Goal: Task Accomplishment & Management: Manage account settings

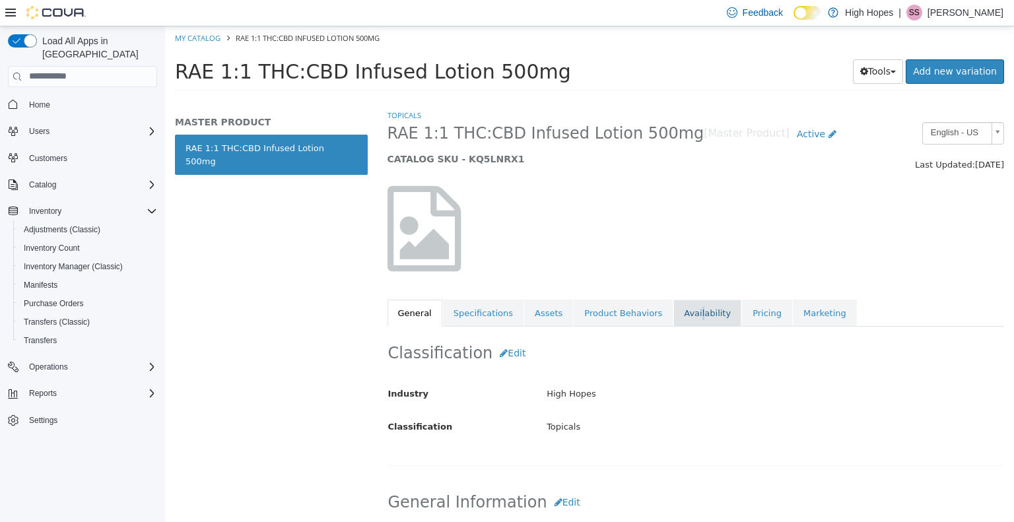
click at [675, 309] on link "Availability" at bounding box center [708, 313] width 68 height 28
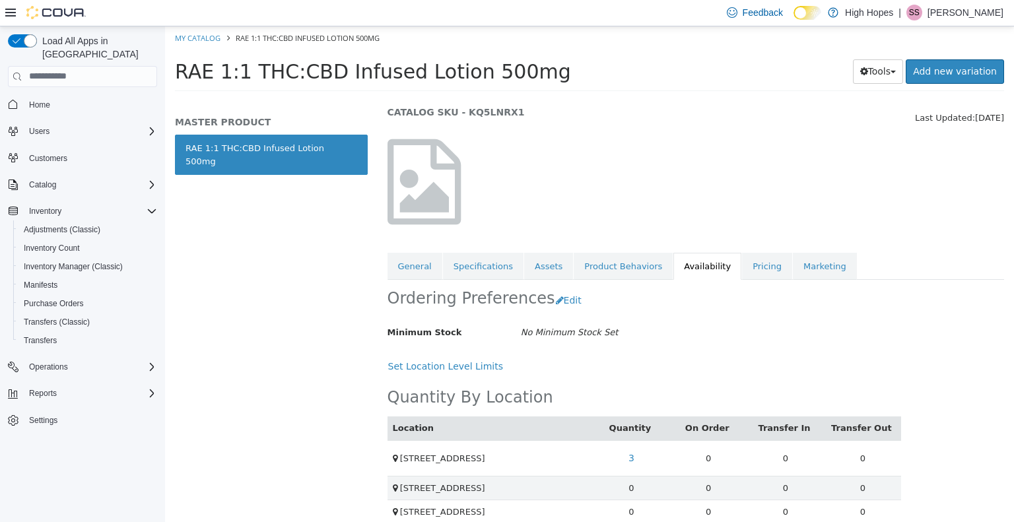
scroll to position [61, 0]
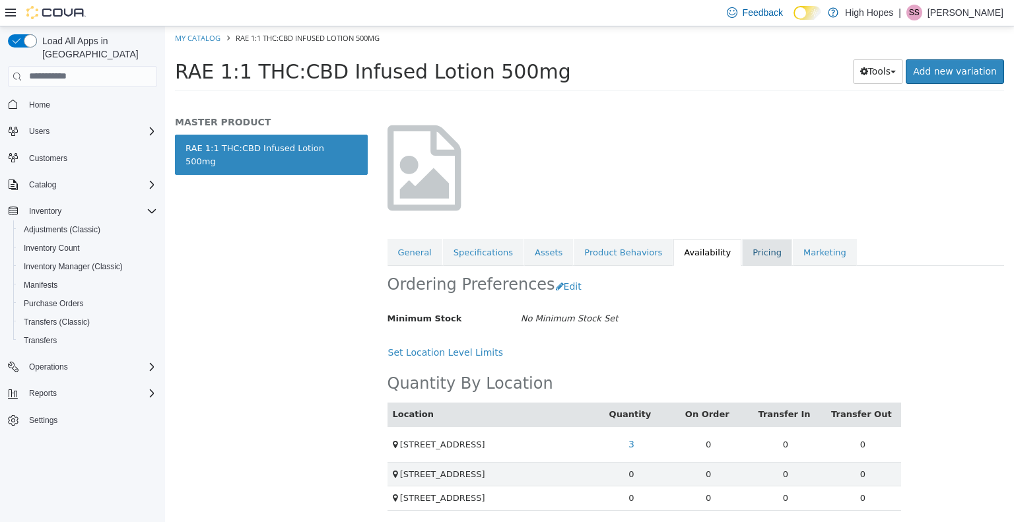
click at [742, 240] on link "Pricing" at bounding box center [767, 252] width 50 height 28
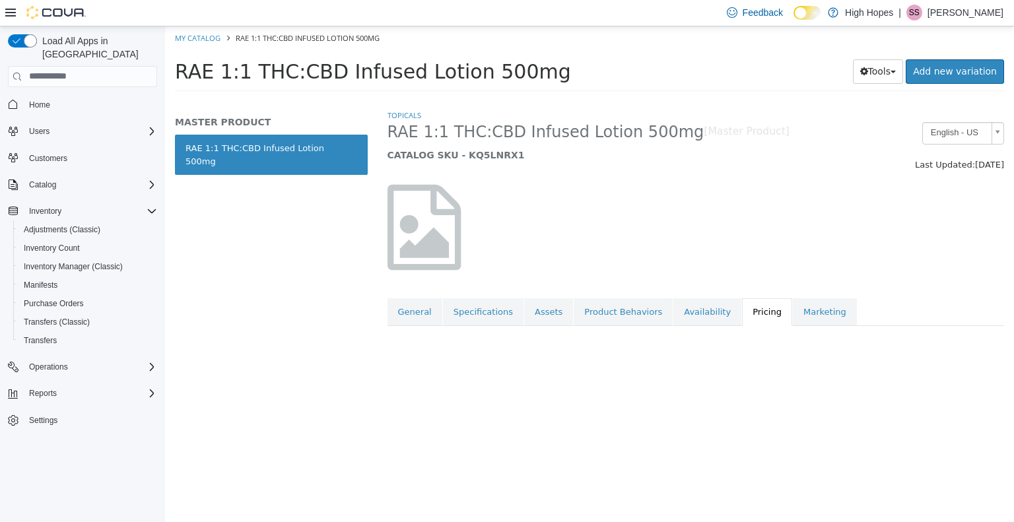
click at [734, 249] on div at bounding box center [696, 226] width 637 height 113
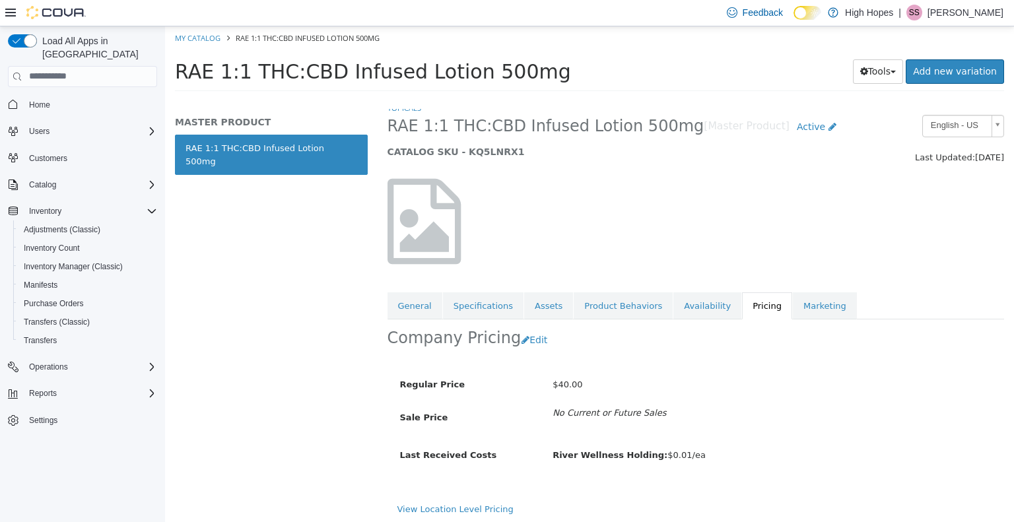
scroll to position [9, 0]
click at [526, 333] on button "Edit" at bounding box center [538, 338] width 34 height 24
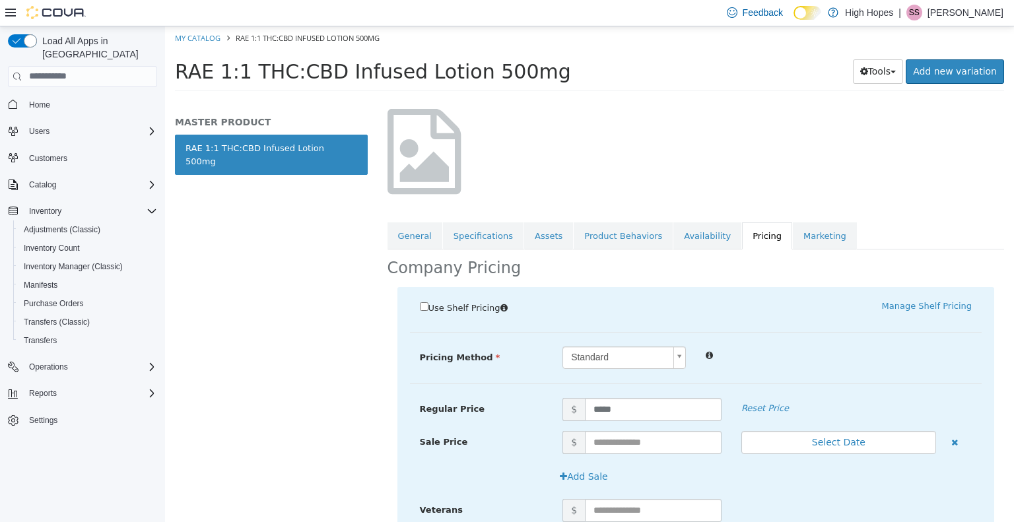
scroll to position [207, 0]
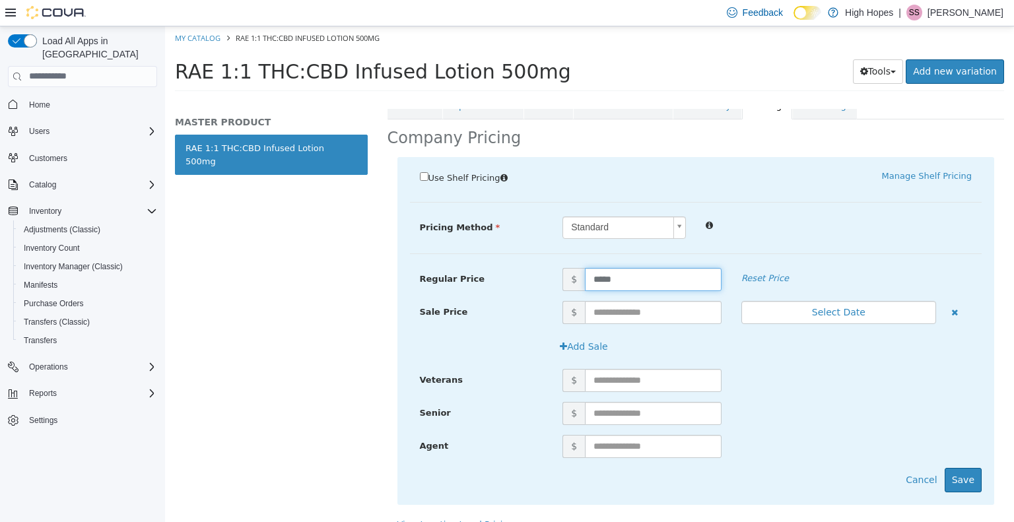
drag, startPoint x: 627, startPoint y: 280, endPoint x: 543, endPoint y: 300, distance: 87.0
click at [543, 267] on div "Regular Price $ ***** Reset Price Sale Price $ Select Date (UTC-5) [GEOGRAPHIC_…" at bounding box center [696, 267] width 572 height 0
type input "*****"
click at [967, 475] on button "Save" at bounding box center [963, 479] width 37 height 24
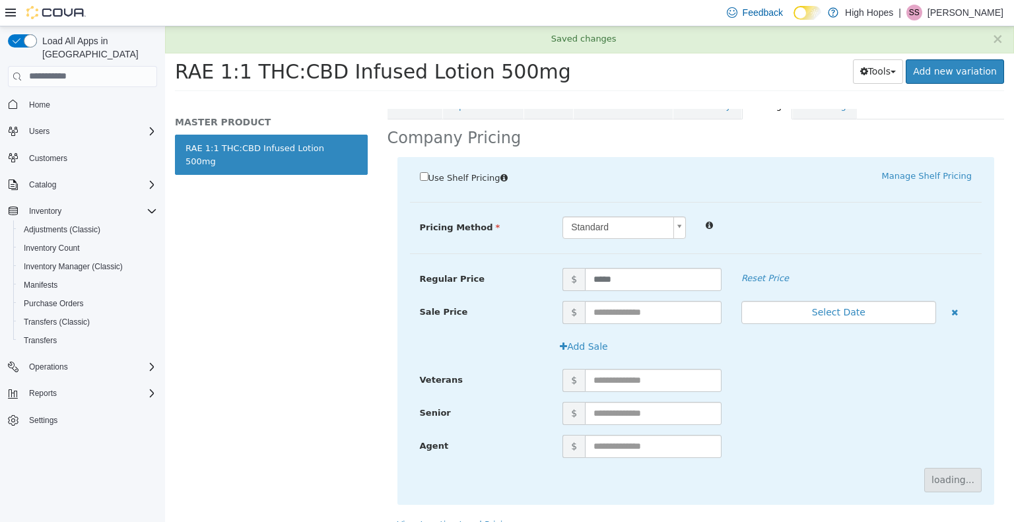
scroll to position [9, 0]
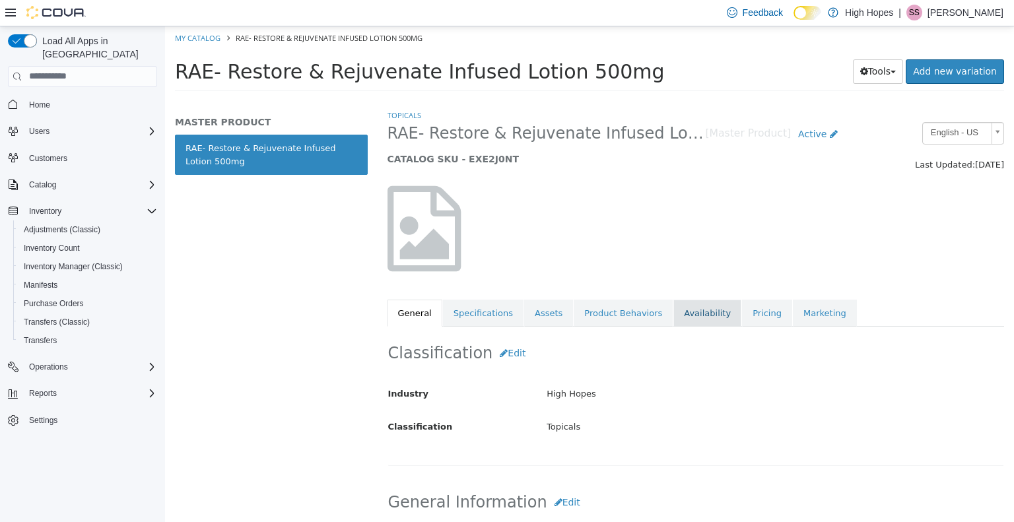
click at [681, 309] on link "Availability" at bounding box center [708, 313] width 68 height 28
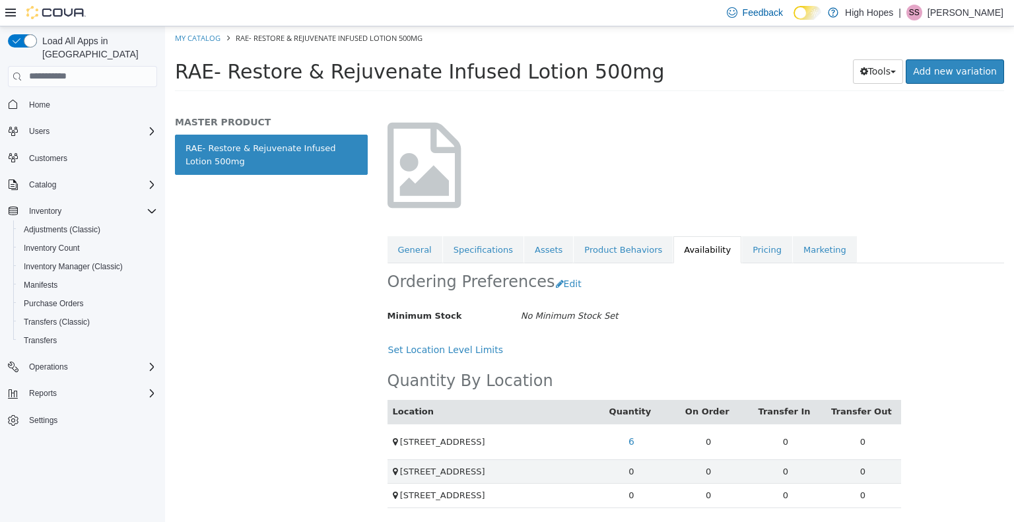
scroll to position [61, 0]
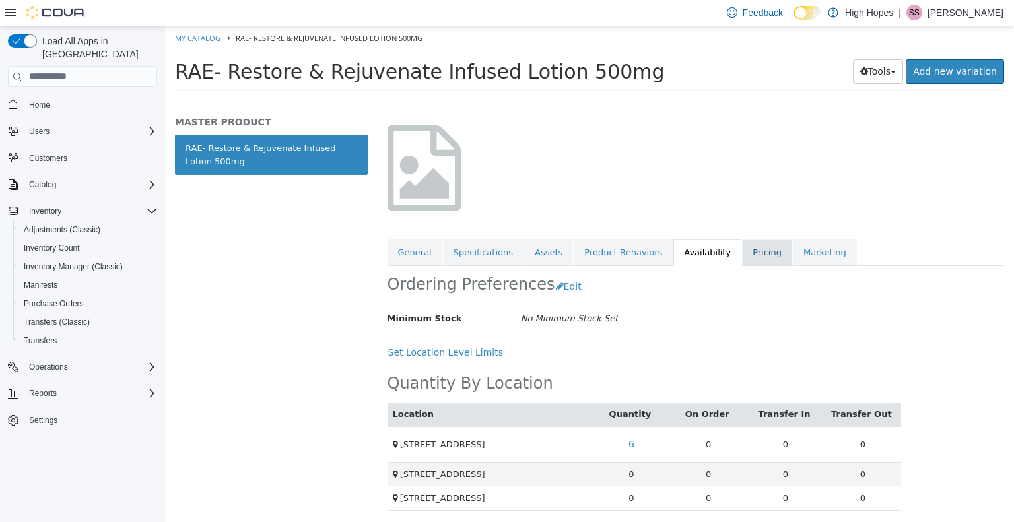
click at [742, 252] on link "Pricing" at bounding box center [767, 252] width 50 height 28
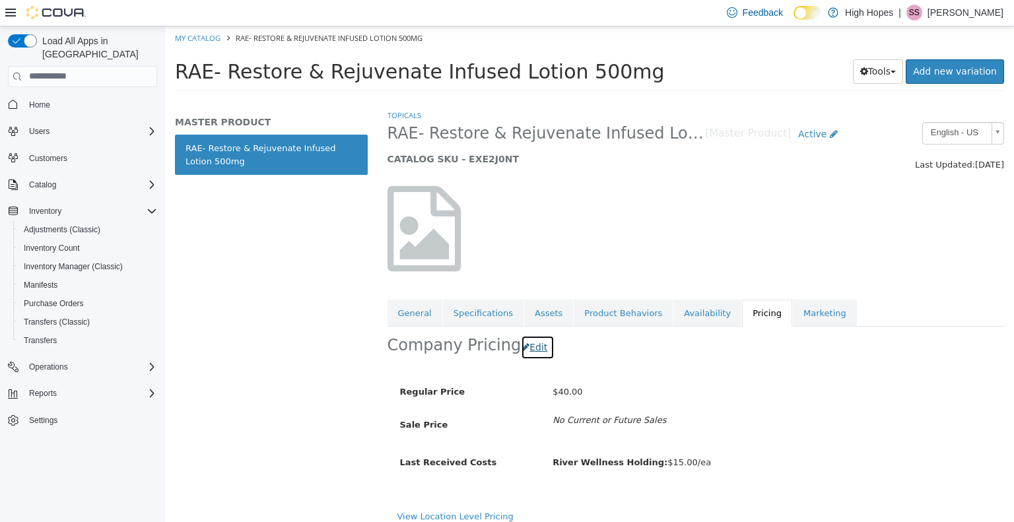
click at [526, 341] on button "Edit" at bounding box center [538, 347] width 34 height 24
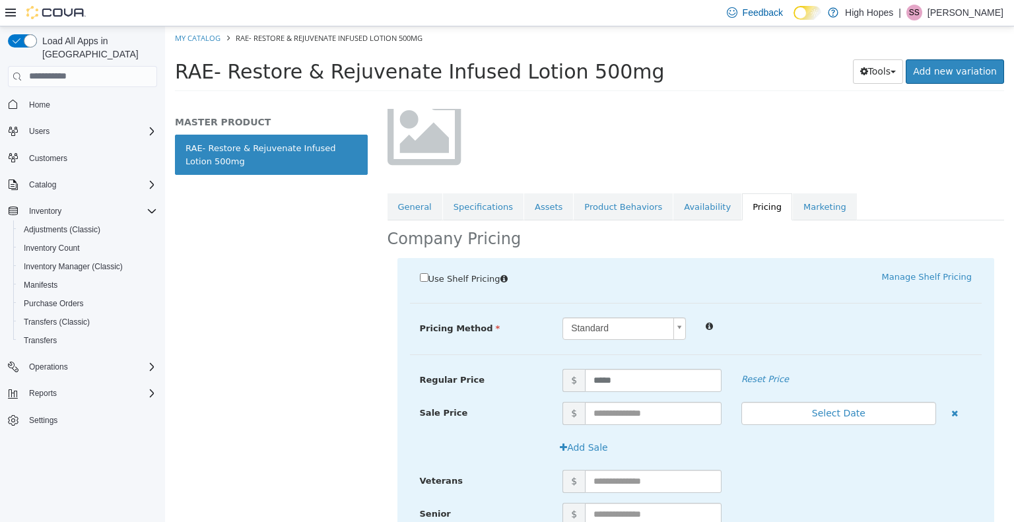
scroll to position [223, 0]
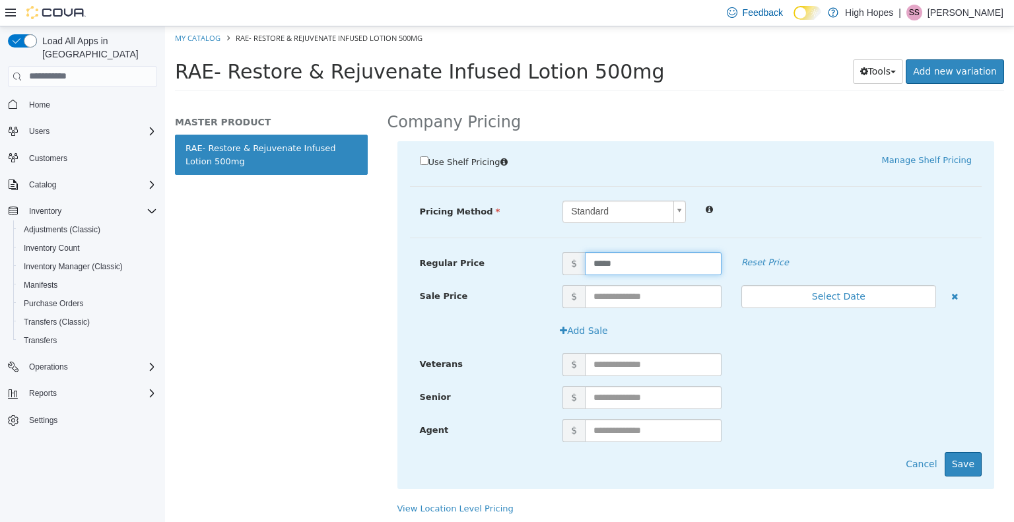
drag, startPoint x: 623, startPoint y: 263, endPoint x: 481, endPoint y: 265, distance: 142.0
click at [481, 265] on div "Regular Price $ ***** Reset Price" at bounding box center [696, 263] width 572 height 23
type input "*****"
click at [969, 469] on button "Save" at bounding box center [963, 464] width 37 height 24
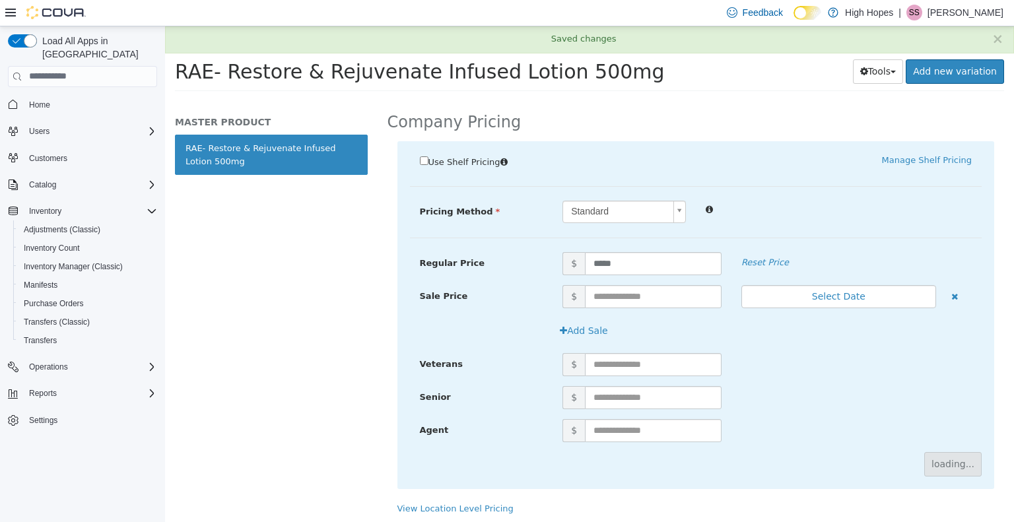
scroll to position [0, 0]
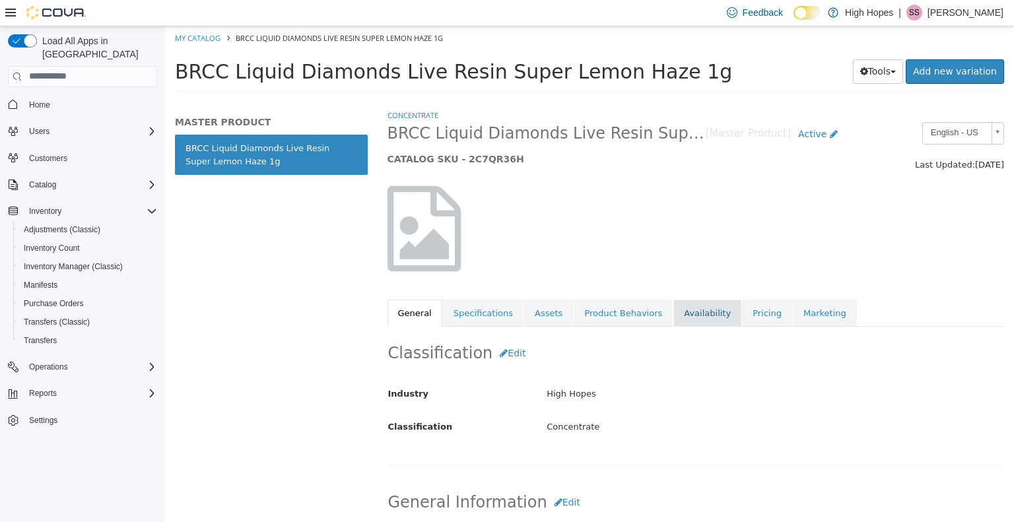
click at [692, 312] on link "Availability" at bounding box center [708, 313] width 68 height 28
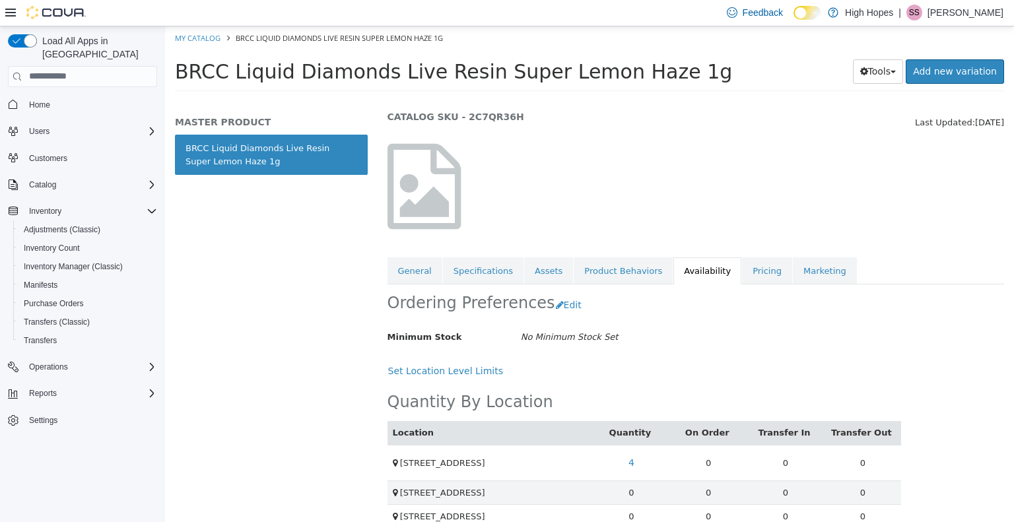
scroll to position [61, 0]
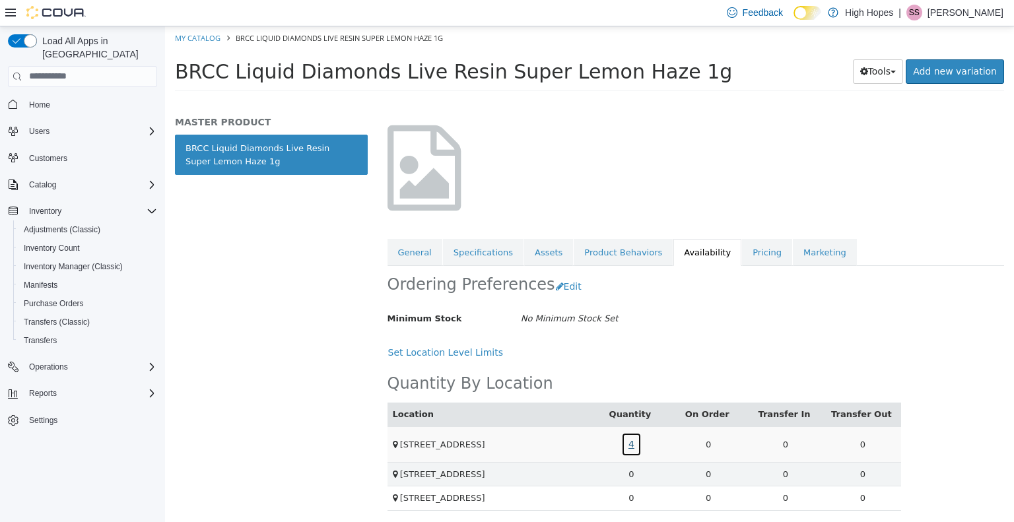
click at [629, 442] on link "4" at bounding box center [631, 444] width 20 height 24
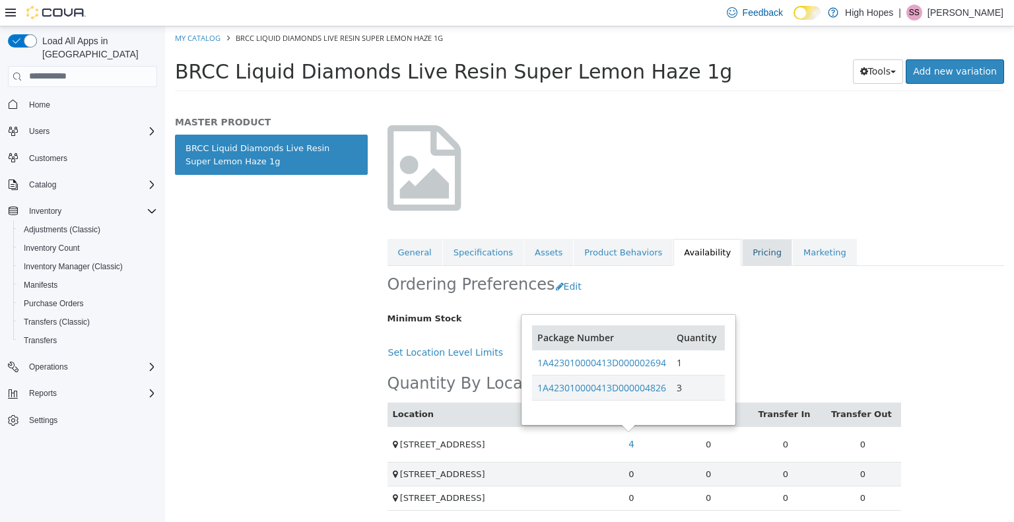
click at [742, 252] on link "Pricing" at bounding box center [767, 252] width 50 height 28
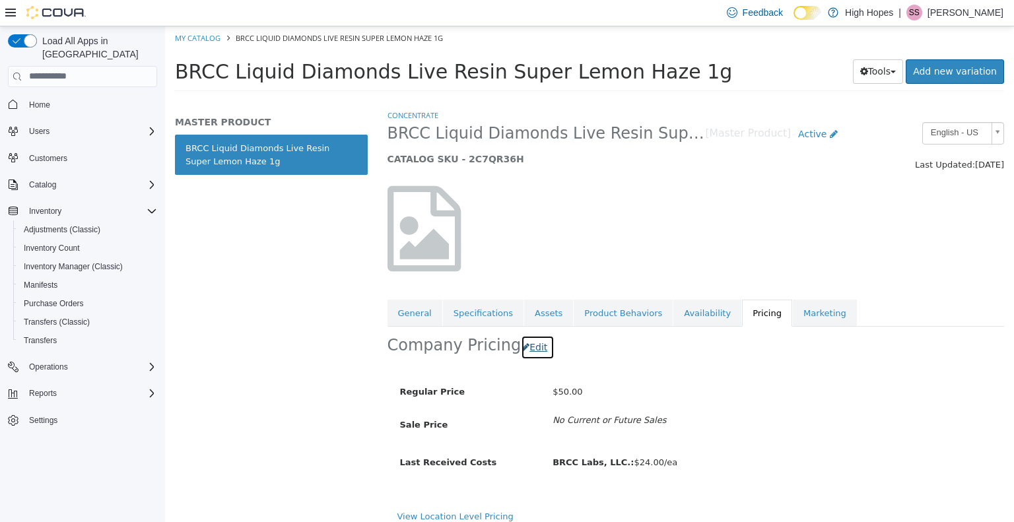
click at [528, 349] on button "Edit" at bounding box center [538, 347] width 34 height 24
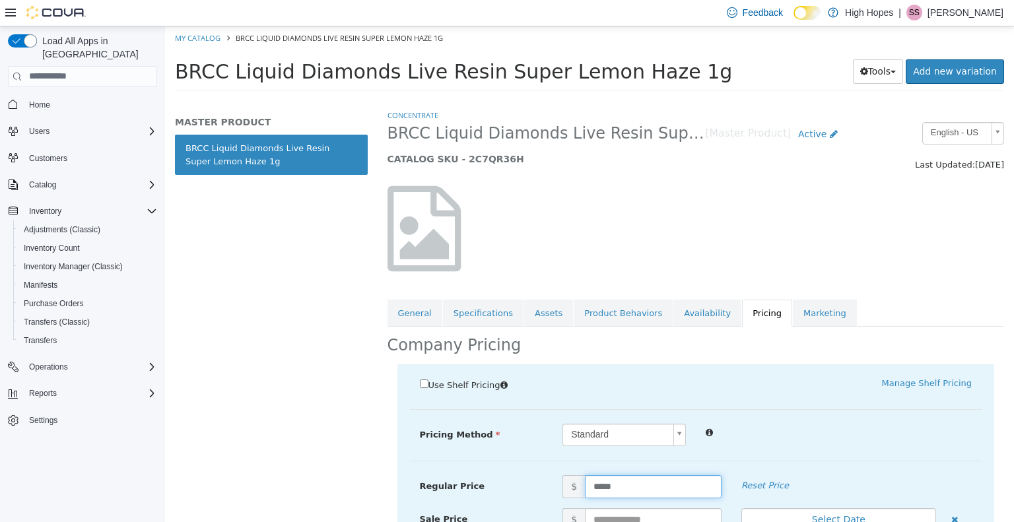
drag, startPoint x: 617, startPoint y: 487, endPoint x: 533, endPoint y: 492, distance: 84.7
click at [544, 488] on div "Regular Price $ ***** Reset Price" at bounding box center [696, 486] width 572 height 23
type input "*****"
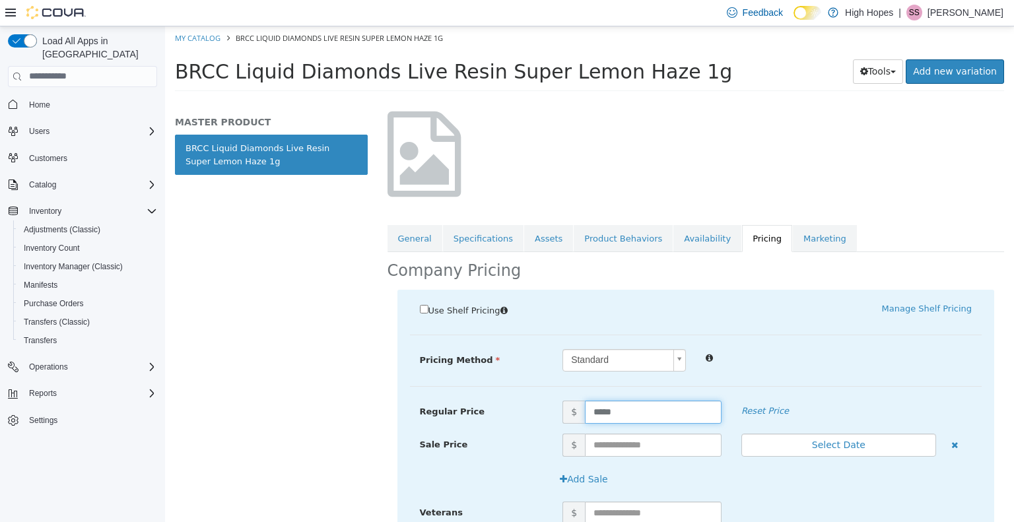
scroll to position [223, 0]
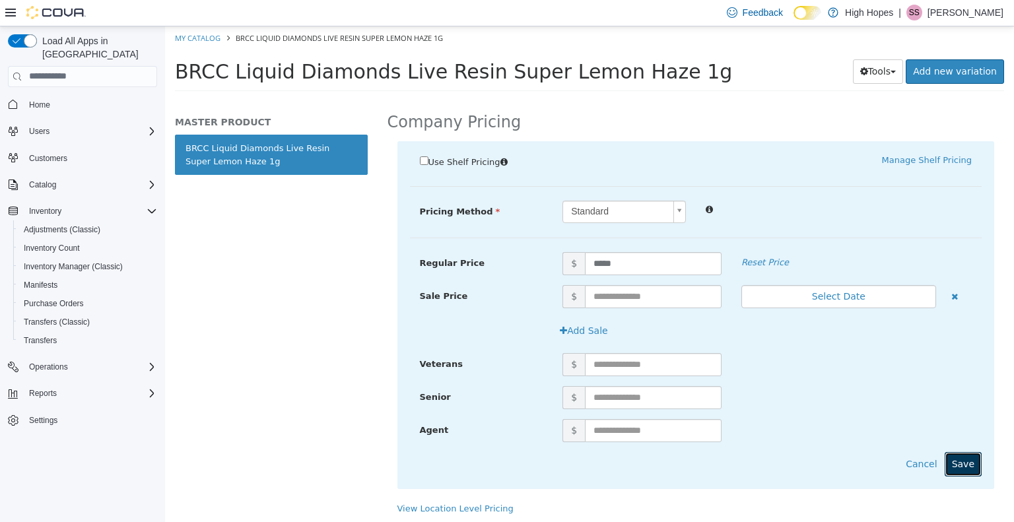
click at [967, 458] on button "Save" at bounding box center [963, 464] width 37 height 24
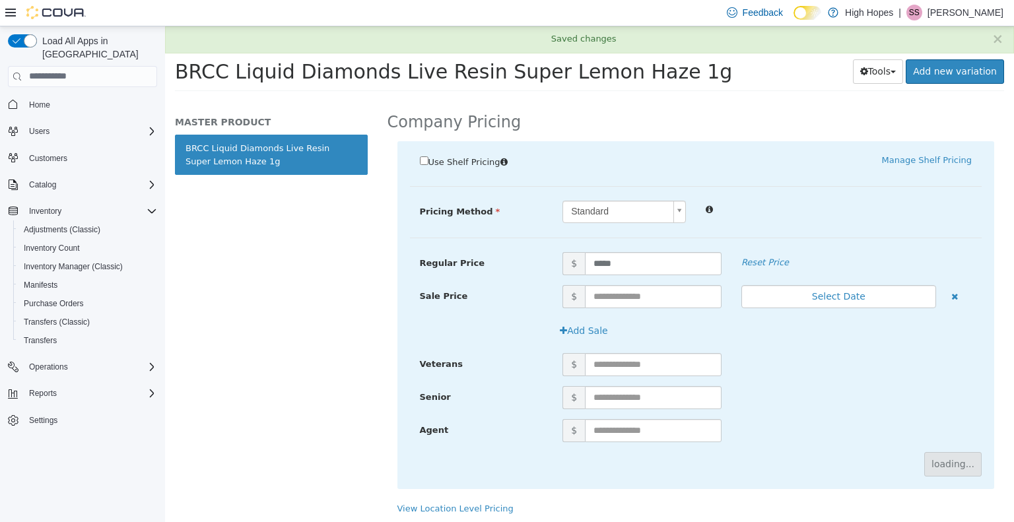
scroll to position [9, 0]
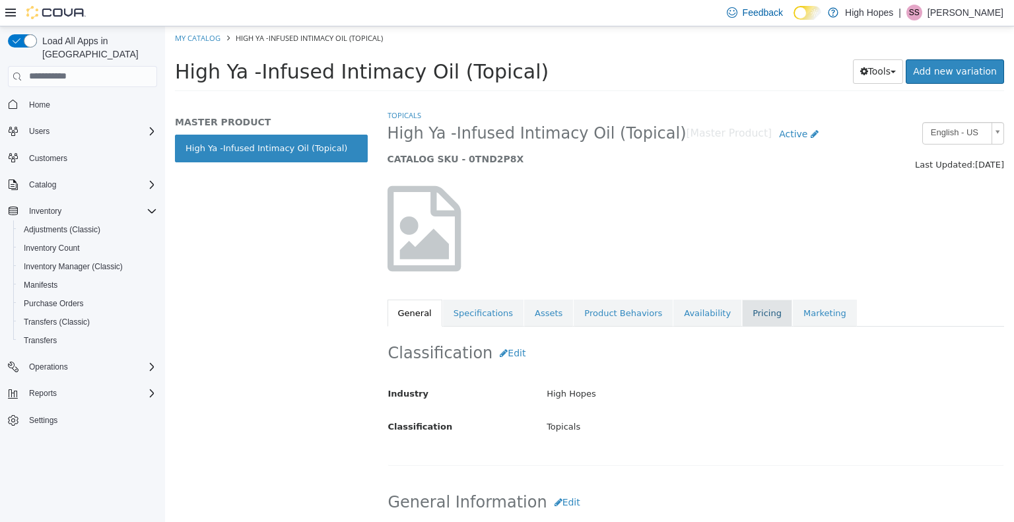
click at [742, 312] on link "Pricing" at bounding box center [767, 313] width 50 height 28
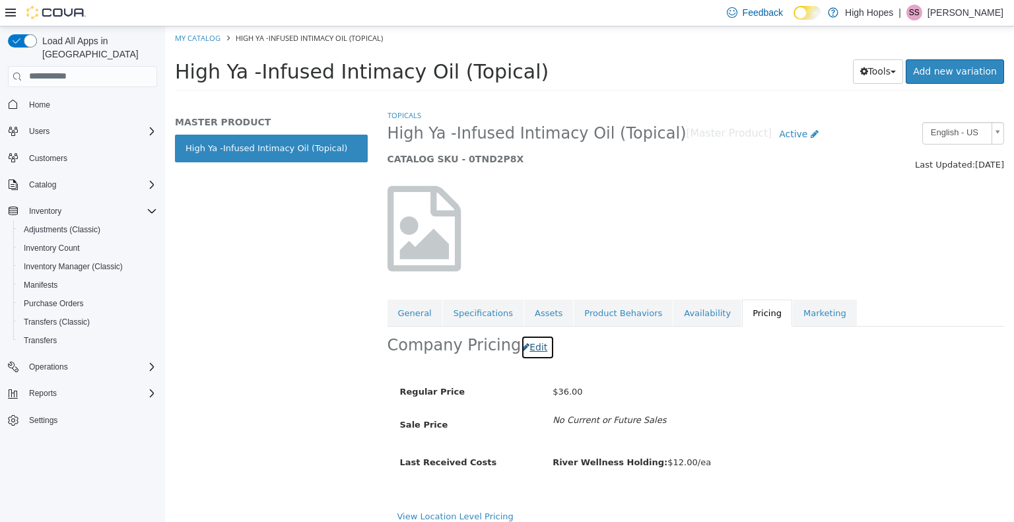
click at [524, 345] on button "Edit" at bounding box center [538, 347] width 34 height 24
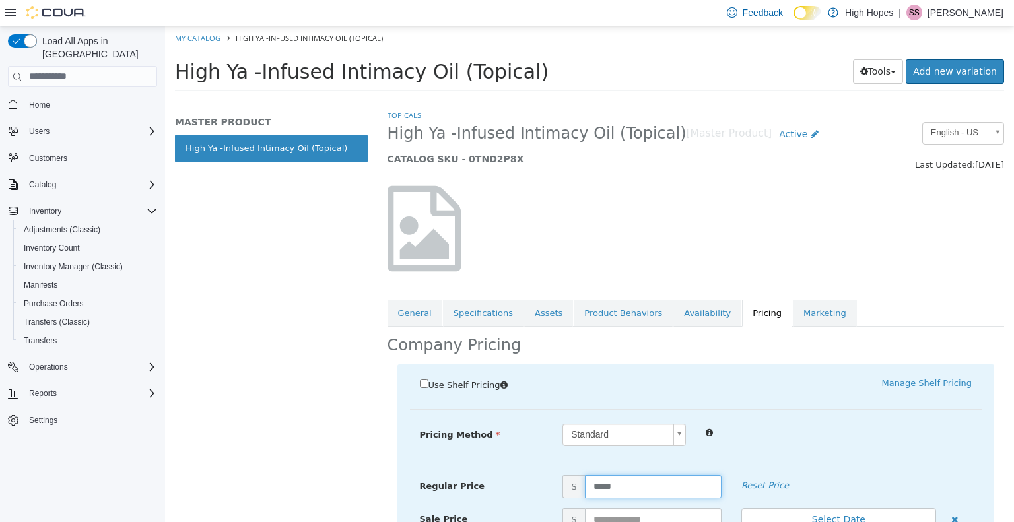
drag, startPoint x: 631, startPoint y: 486, endPoint x: 495, endPoint y: 489, distance: 136.0
click at [499, 489] on div "Regular Price $ ***** Reset Price" at bounding box center [696, 486] width 572 height 23
type input "*****"
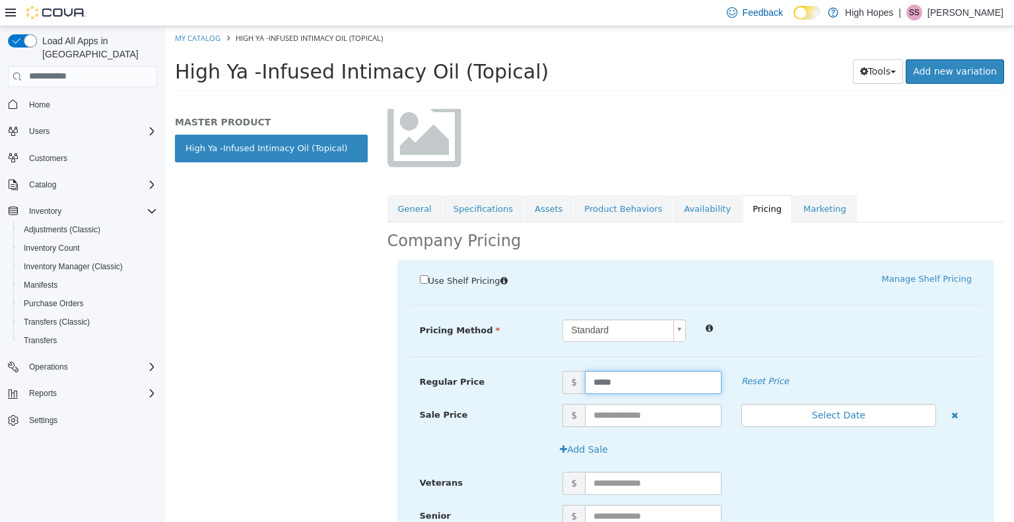
scroll to position [223, 0]
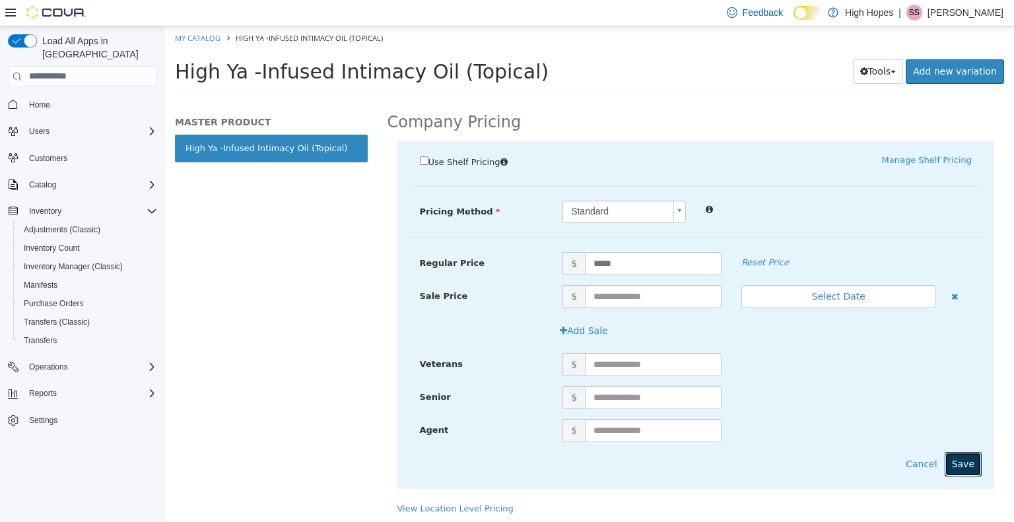
click at [964, 458] on button "Save" at bounding box center [963, 464] width 37 height 24
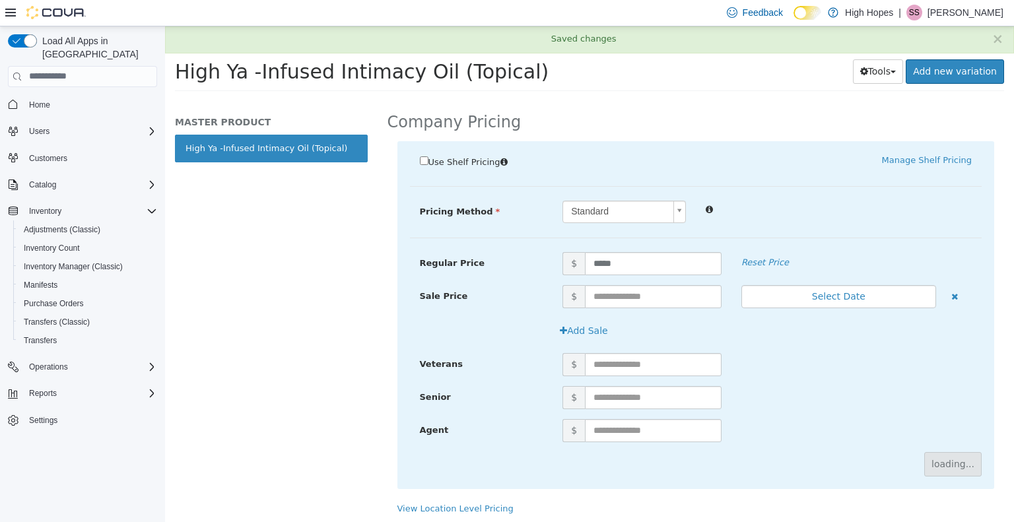
scroll to position [9, 0]
